Goal: Transaction & Acquisition: Purchase product/service

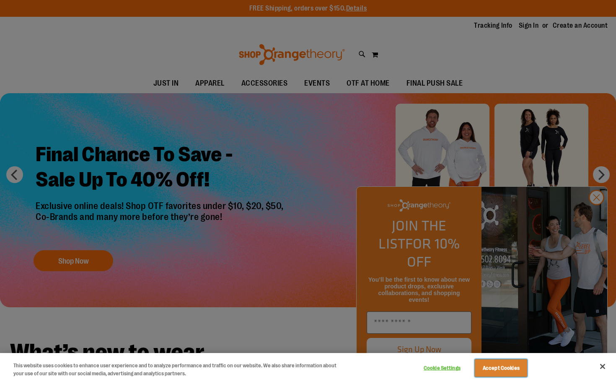
click at [507, 368] on button "Accept Cookies" at bounding box center [501, 368] width 52 height 18
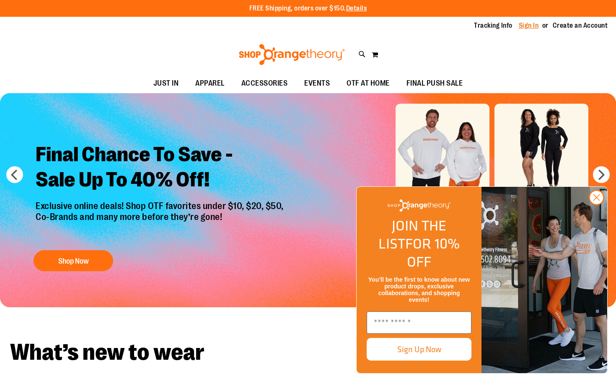
click at [524, 26] on link "Sign In" at bounding box center [529, 25] width 20 height 9
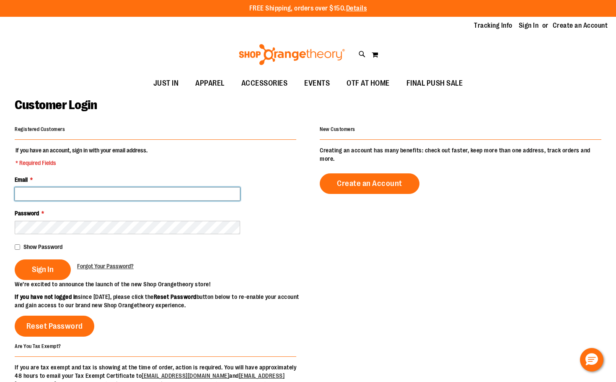
paste input "**********"
type input "**********"
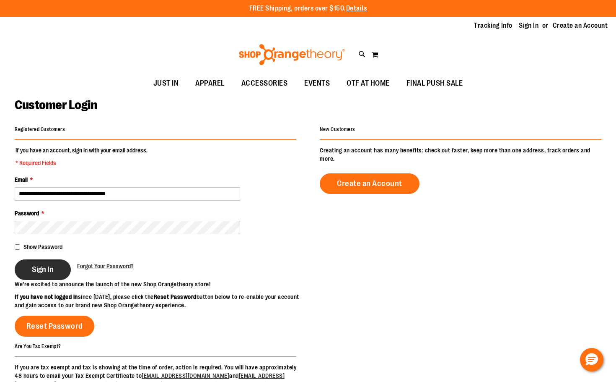
click at [54, 264] on button "Sign In" at bounding box center [43, 269] width 56 height 21
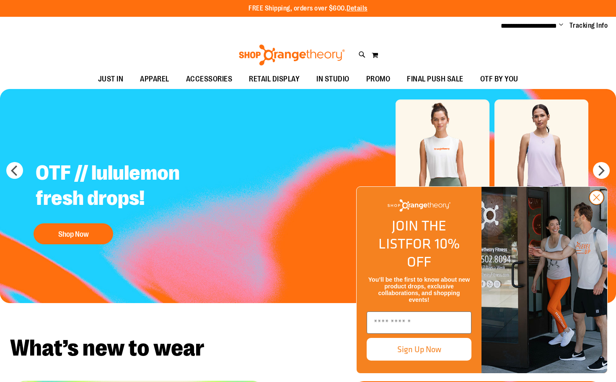
click at [596, 204] on circle "Close dialog" at bounding box center [597, 197] width 14 height 14
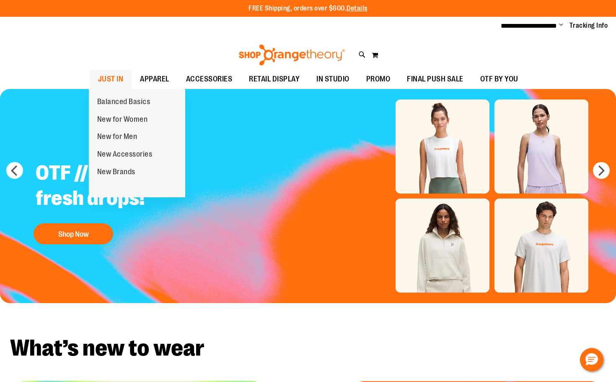
click at [113, 76] on span "JUST IN" at bounding box center [111, 79] width 26 height 19
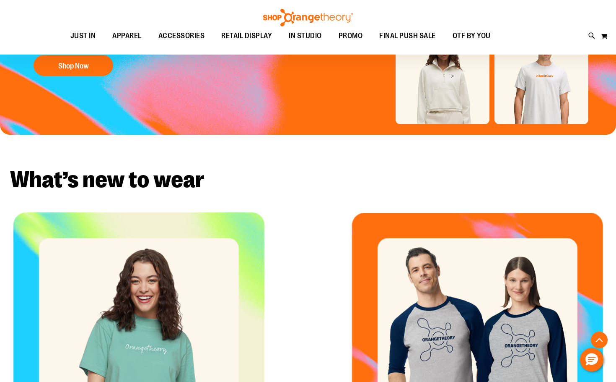
scroll to position [185, 0]
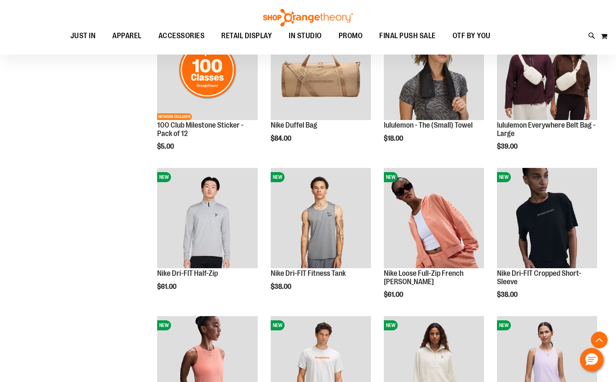
scroll to position [503, 0]
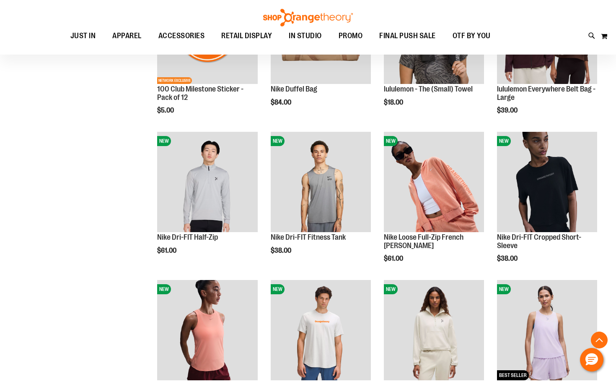
scroll to position [629, 0]
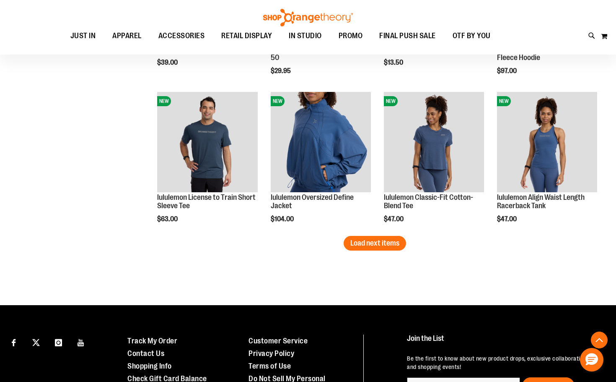
scroll to position [1174, 0]
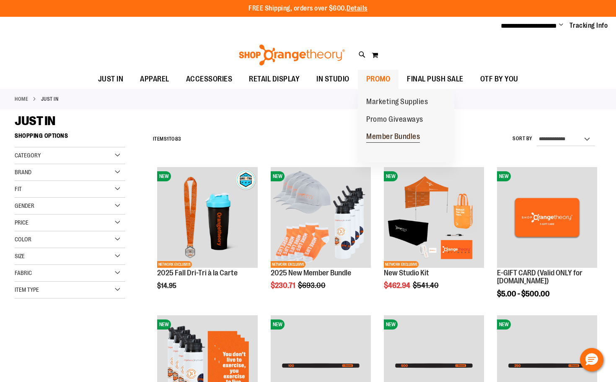
click at [377, 134] on span "Member Bundles" at bounding box center [394, 137] width 54 height 10
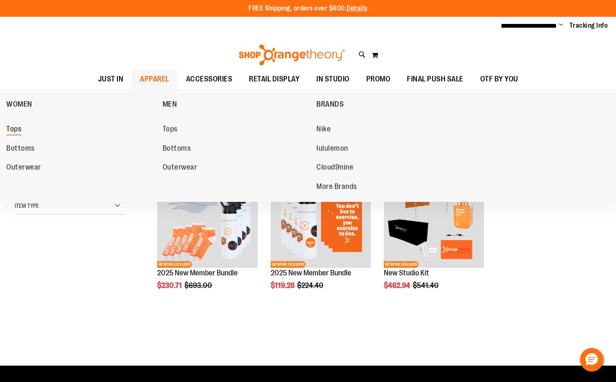
click at [19, 128] on span "Tops" at bounding box center [13, 130] width 15 height 10
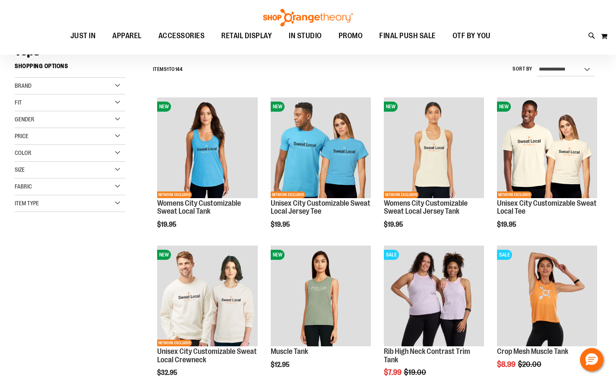
scroll to position [83, 0]
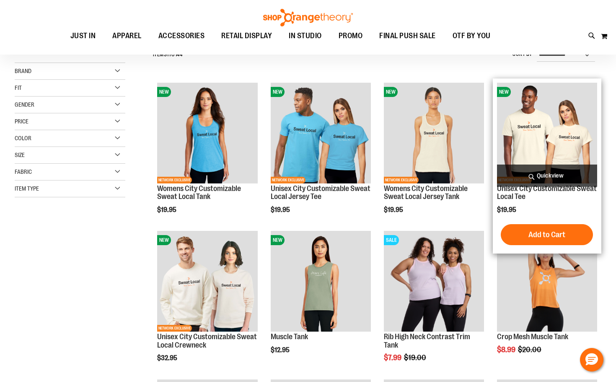
click at [567, 151] on img "product" at bounding box center [547, 133] width 100 height 100
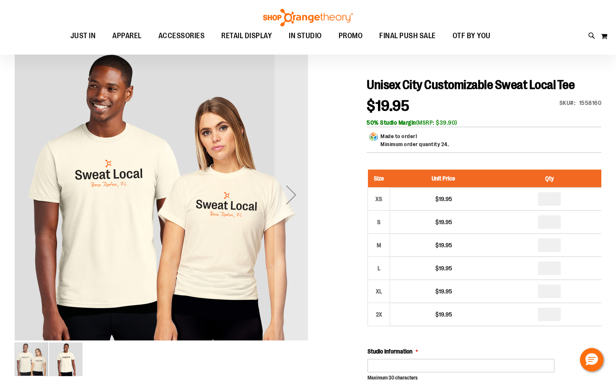
scroll to position [83, 0]
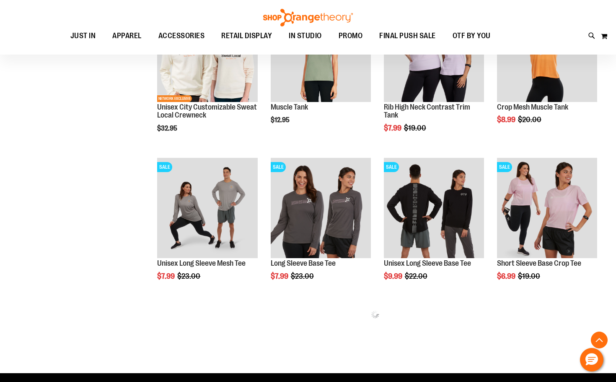
scroll to position [335, 0]
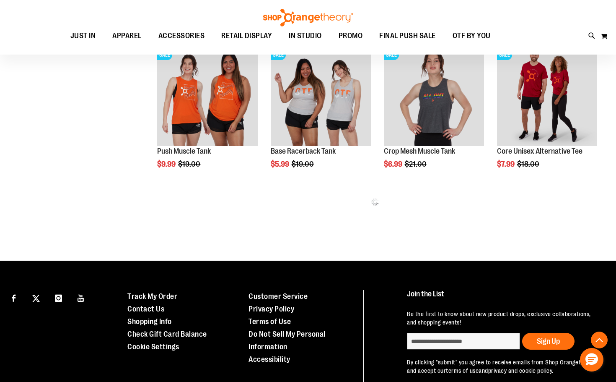
scroll to position [922, 0]
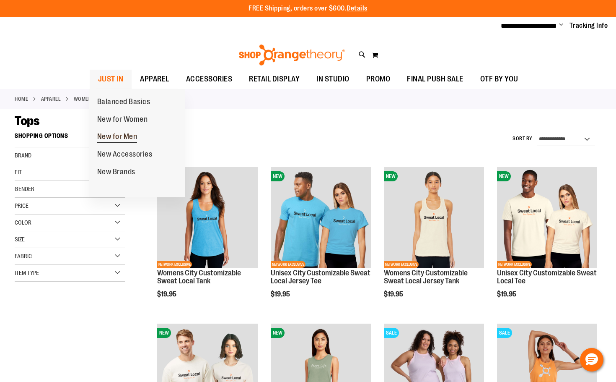
click at [120, 135] on span "New for Men" at bounding box center [117, 137] width 40 height 10
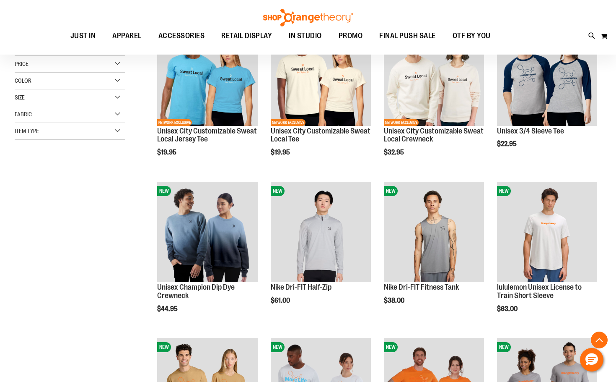
scroll to position [167, 0]
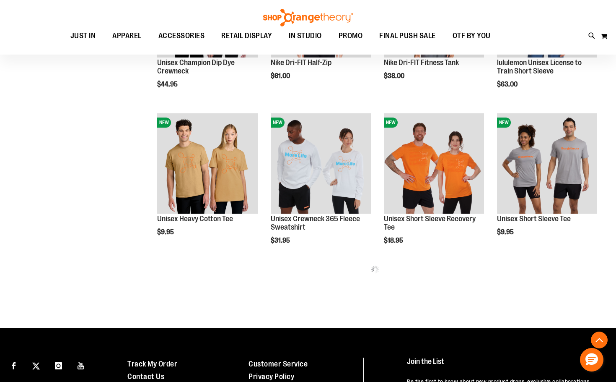
scroll to position [377, 0]
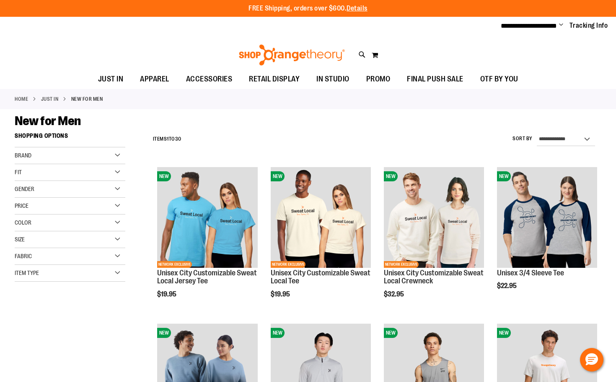
click at [116, 154] on div "Brand" at bounding box center [70, 155] width 111 height 17
click at [36, 180] on link "lululemon" at bounding box center [66, 181] width 106 height 9
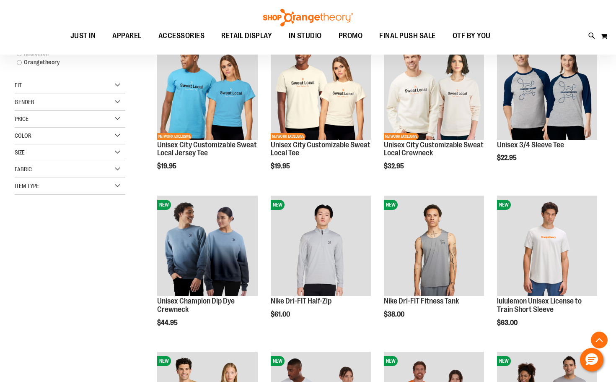
scroll to position [128, 0]
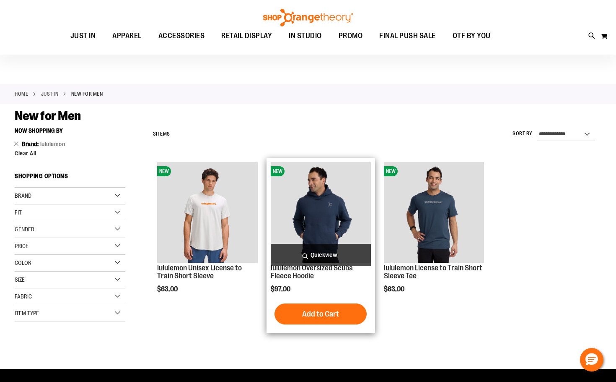
scroll to position [2, 0]
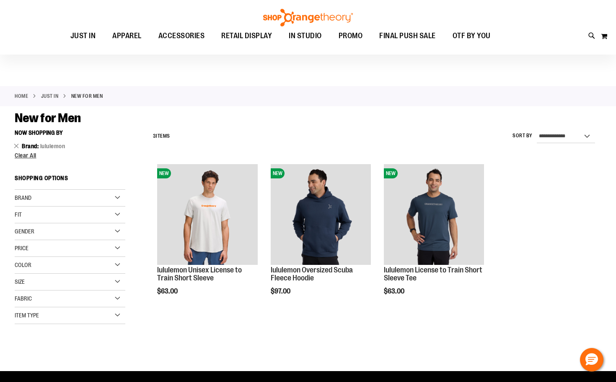
click at [22, 95] on link "Home" at bounding box center [21, 96] width 13 height 8
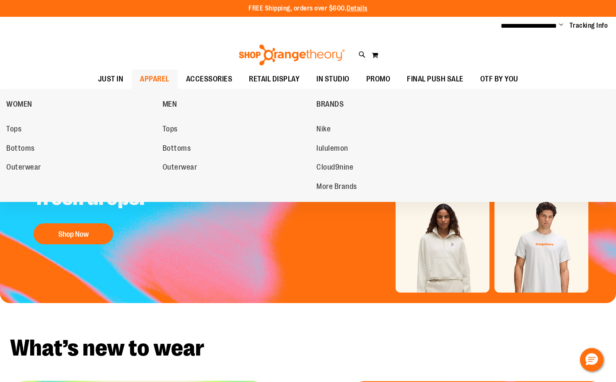
click at [153, 78] on span "APPAREL" at bounding box center [154, 79] width 29 height 19
click at [16, 102] on span "WOMEN" at bounding box center [19, 105] width 26 height 10
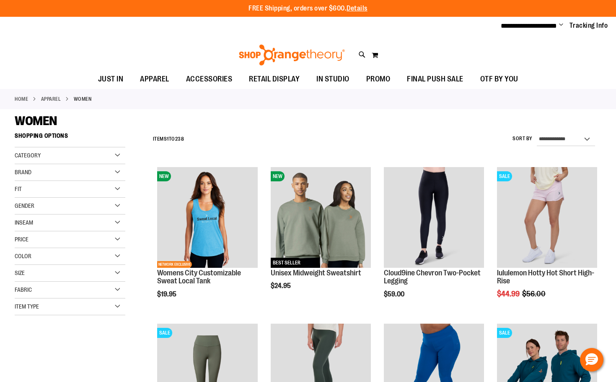
click at [114, 156] on div "Category" at bounding box center [70, 155] width 111 height 17
click at [110, 182] on div "Fit" at bounding box center [70, 189] width 111 height 17
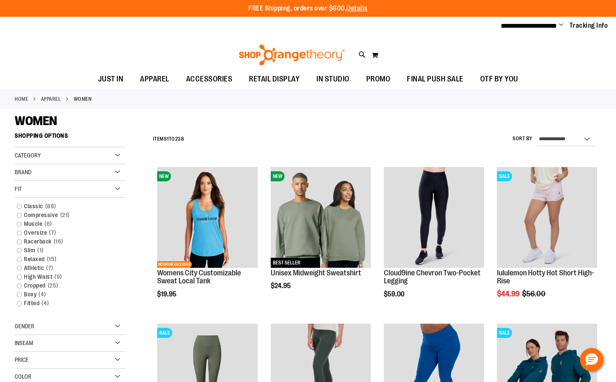
click at [110, 171] on div "Brand" at bounding box center [70, 172] width 111 height 17
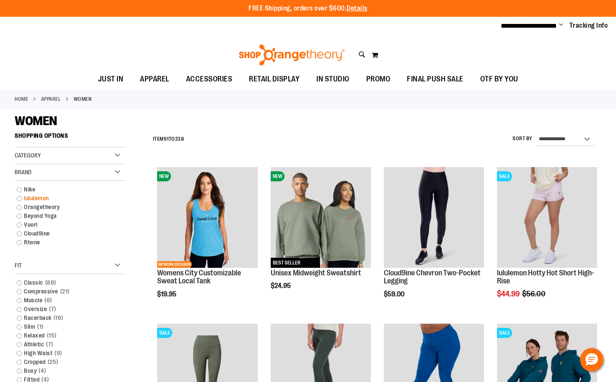
click at [34, 198] on link "lululemon" at bounding box center [66, 198] width 106 height 9
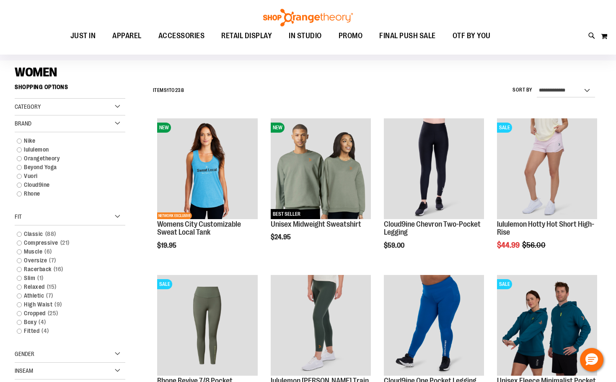
scroll to position [44, 0]
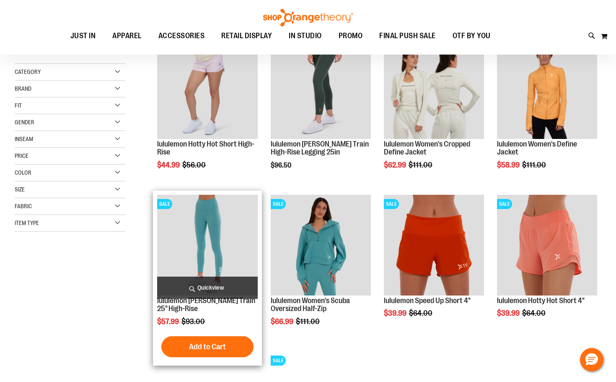
scroll to position [44, 0]
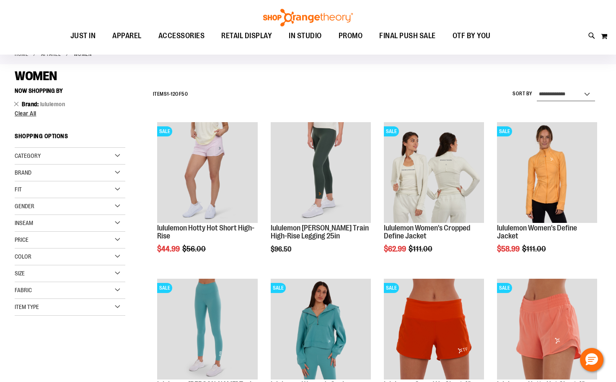
click at [550, 96] on select "**********" at bounding box center [566, 94] width 58 height 13
select select "*********"
click at [537, 88] on select "**********" at bounding box center [566, 94] width 58 height 13
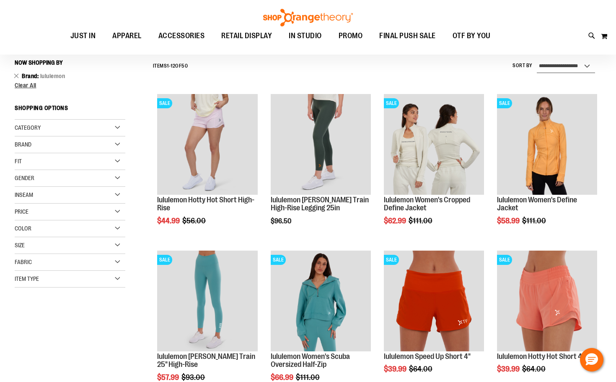
scroll to position [73, 0]
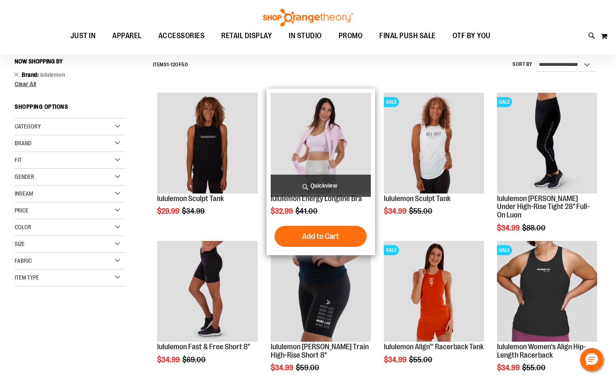
click at [311, 156] on img "product" at bounding box center [321, 143] width 100 height 100
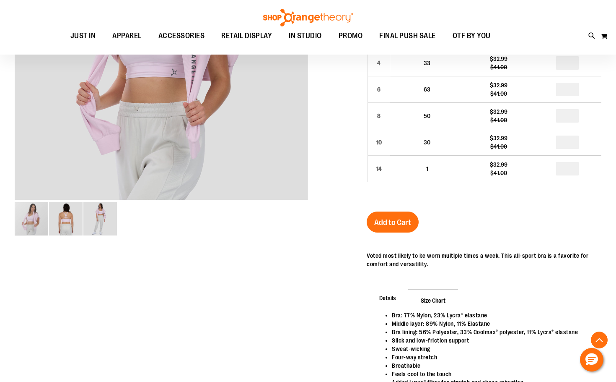
scroll to position [209, 0]
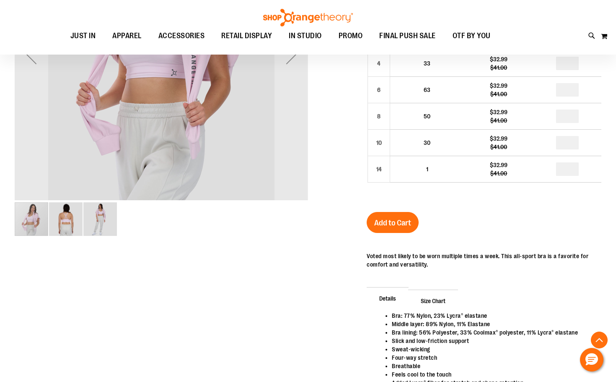
click at [65, 224] on img "image 2 of 3" at bounding box center [66, 219] width 34 height 34
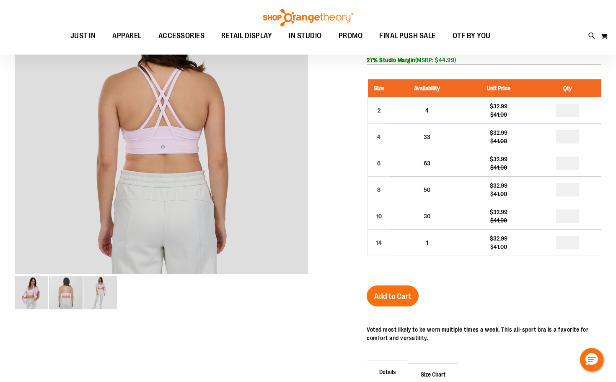
scroll to position [125, 0]
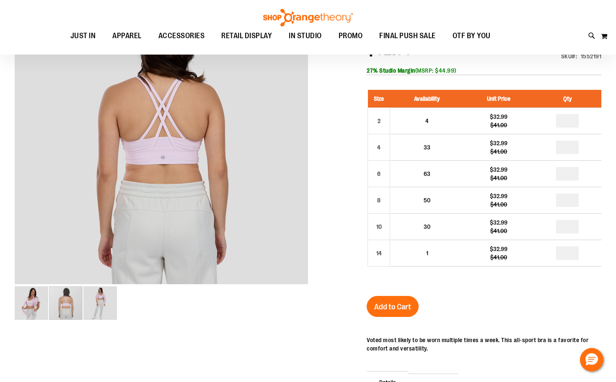
click at [99, 304] on img "image 3 of 3" at bounding box center [100, 303] width 34 height 34
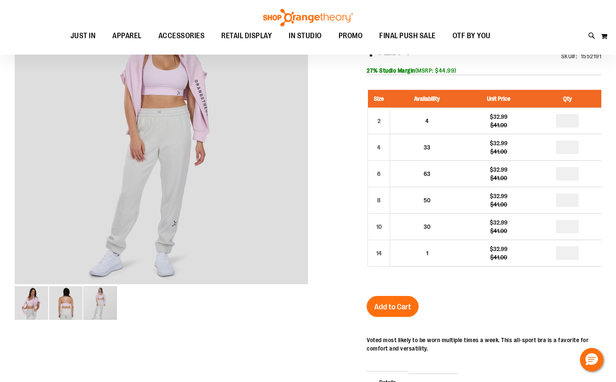
click at [34, 305] on img "image 1 of 3" at bounding box center [32, 303] width 34 height 34
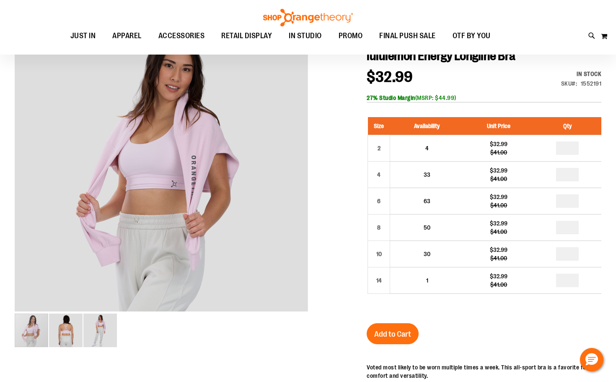
scroll to position [83, 0]
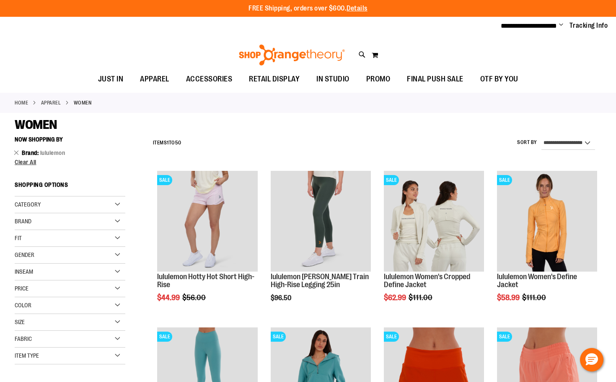
select select "*********"
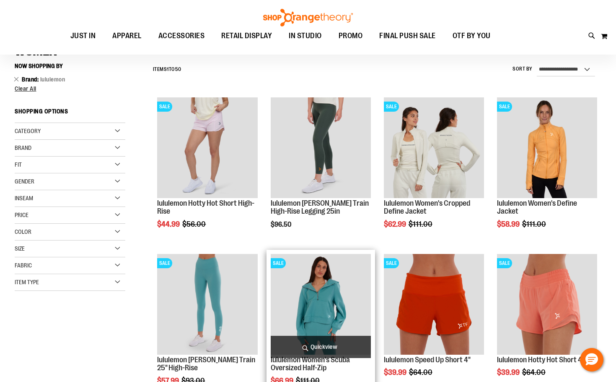
scroll to position [73, 0]
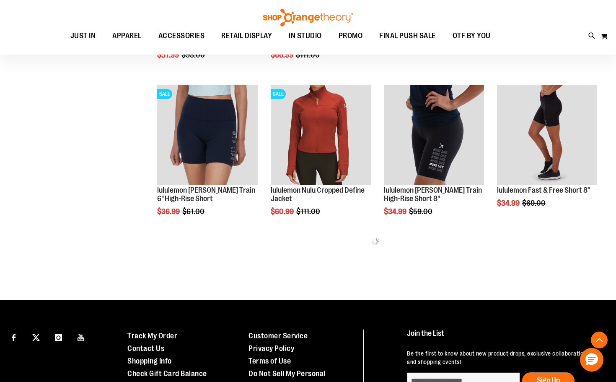
scroll to position [409, 0]
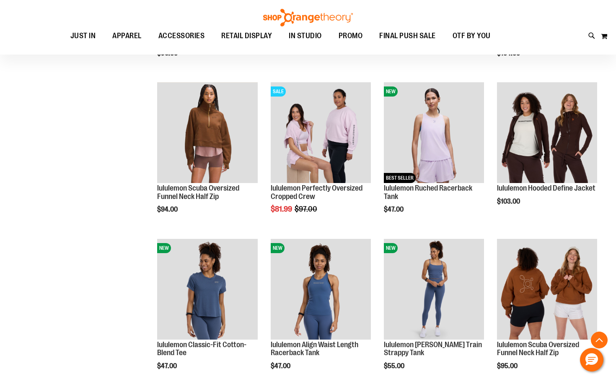
scroll to position [1038, 0]
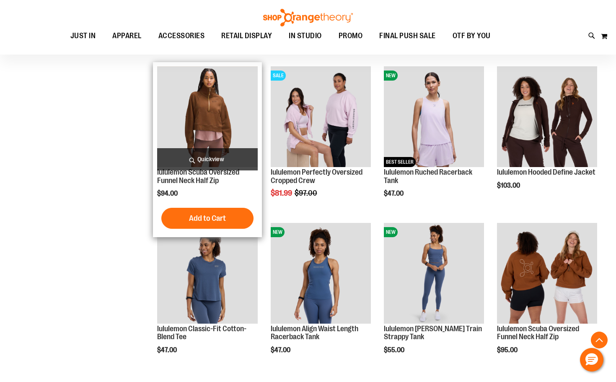
click at [193, 113] on img "product" at bounding box center [207, 116] width 100 height 100
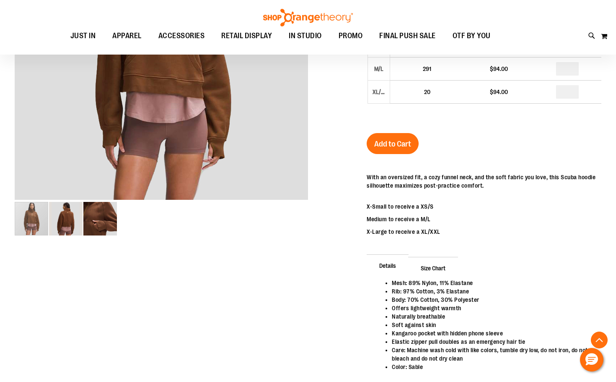
scroll to position [125, 0]
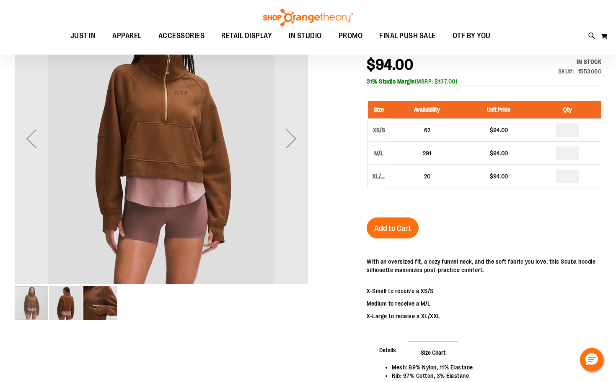
click at [87, 307] on img "image 3 of 3" at bounding box center [100, 303] width 34 height 34
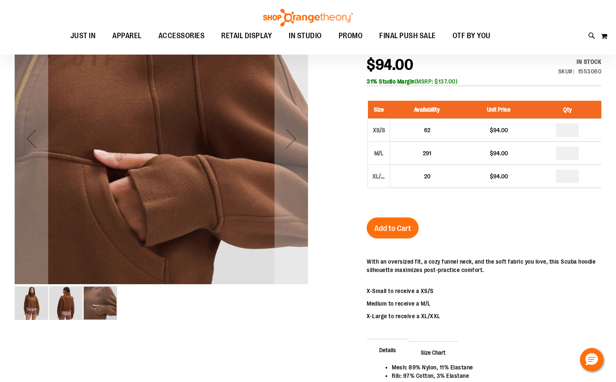
click at [73, 307] on img "image 2 of 3" at bounding box center [66, 303] width 34 height 34
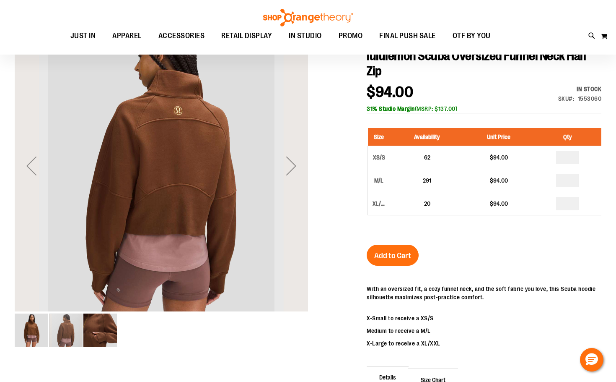
scroll to position [83, 0]
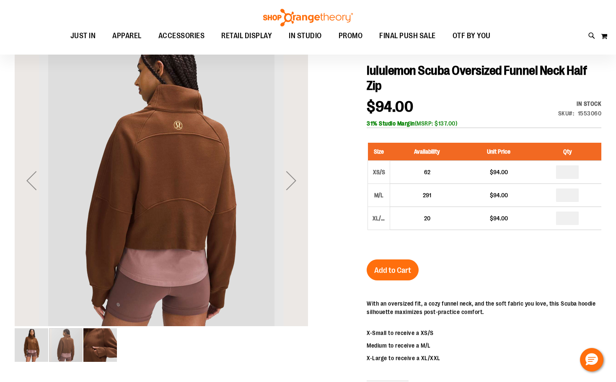
click at [33, 335] on img "image 1 of 3" at bounding box center [32, 345] width 34 height 34
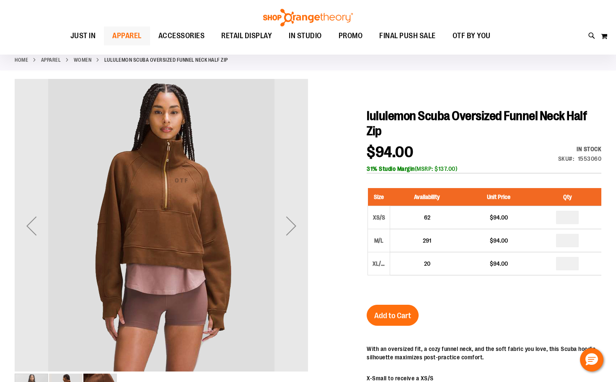
scroll to position [0, 0]
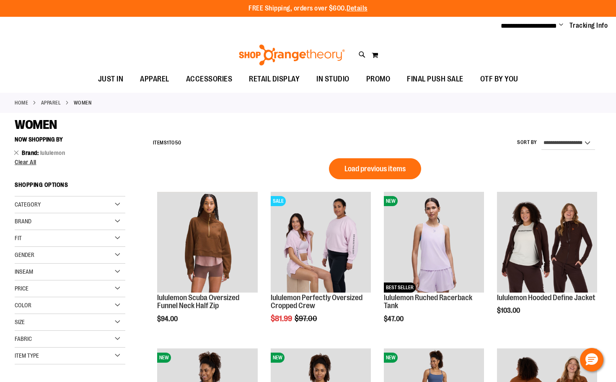
select select "*********"
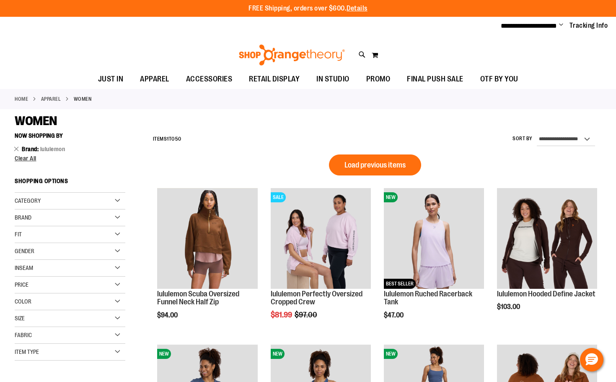
scroll to position [490, 0]
